Goal: Find specific page/section: Find specific page/section

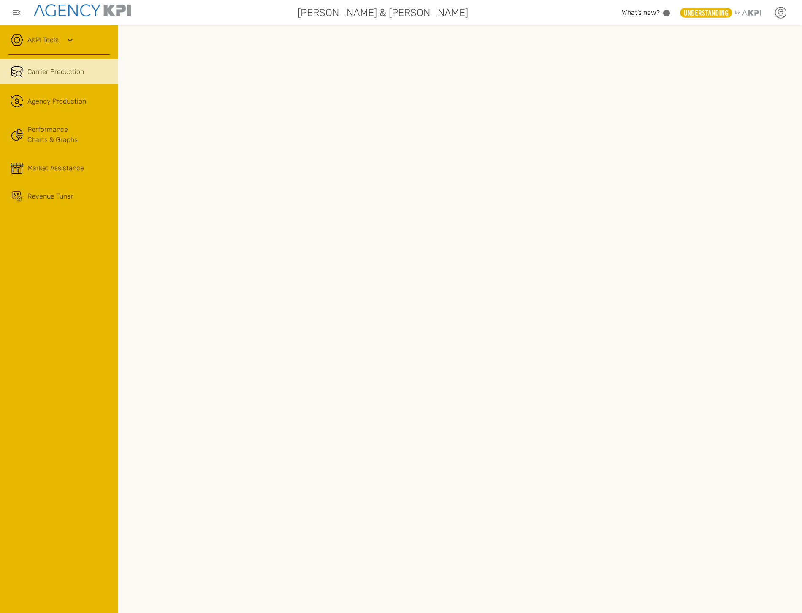
click at [780, 19] on icon at bounding box center [780, 12] width 13 height 13
click at [742, 82] on li "Log Out" at bounding box center [745, 87] width 94 height 22
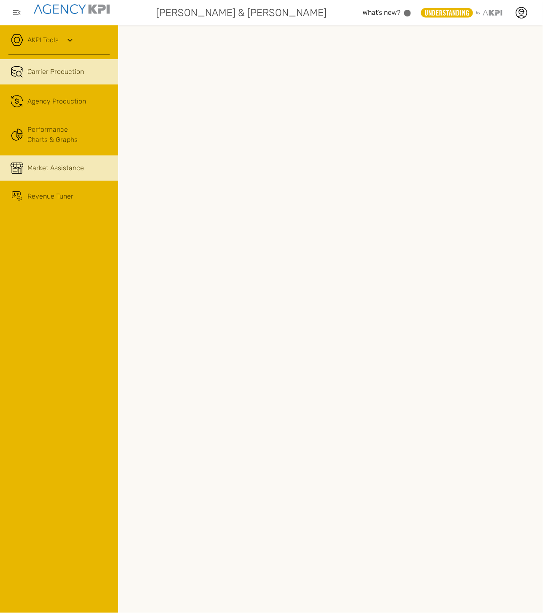
click at [57, 170] on span "Market Assistance" at bounding box center [55, 168] width 57 height 10
